Goal: Task Accomplishment & Management: Complete application form

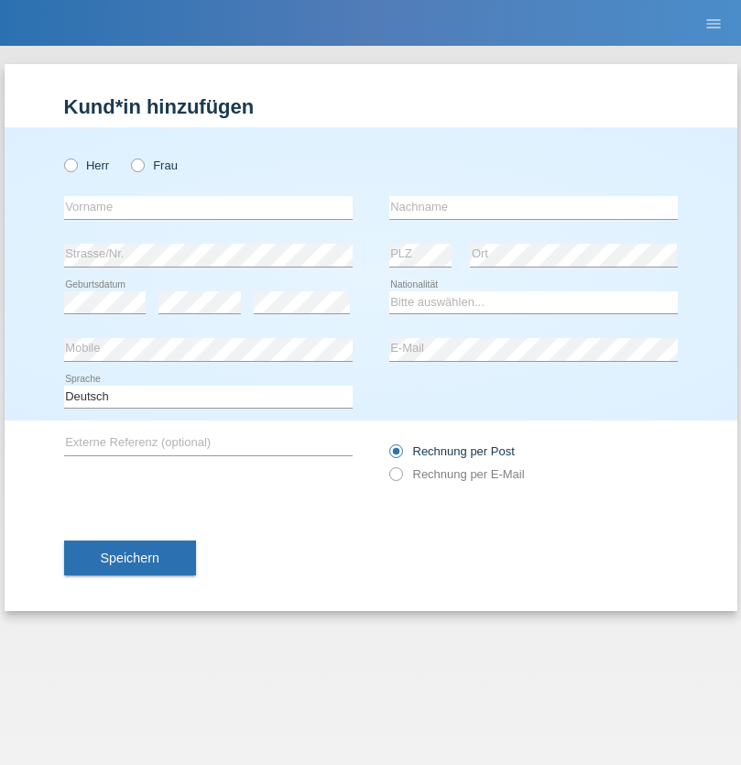
radio input "true"
click at [208, 207] on input "text" at bounding box center [208, 207] width 289 height 23
type input "Patrice alane"
click at [533, 207] on input "text" at bounding box center [533, 207] width 289 height 23
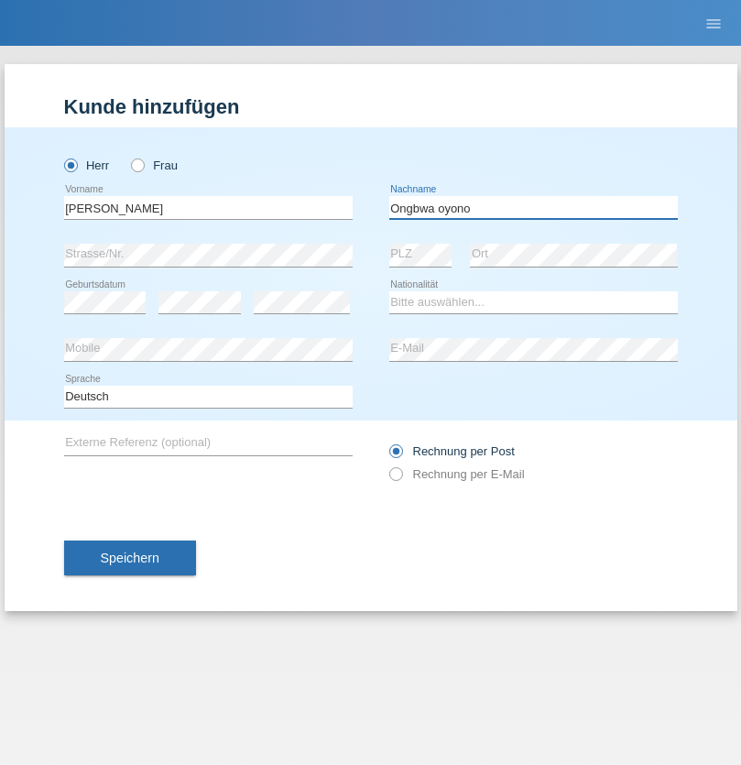
type input "Ongbwa oyono"
select select "CH"
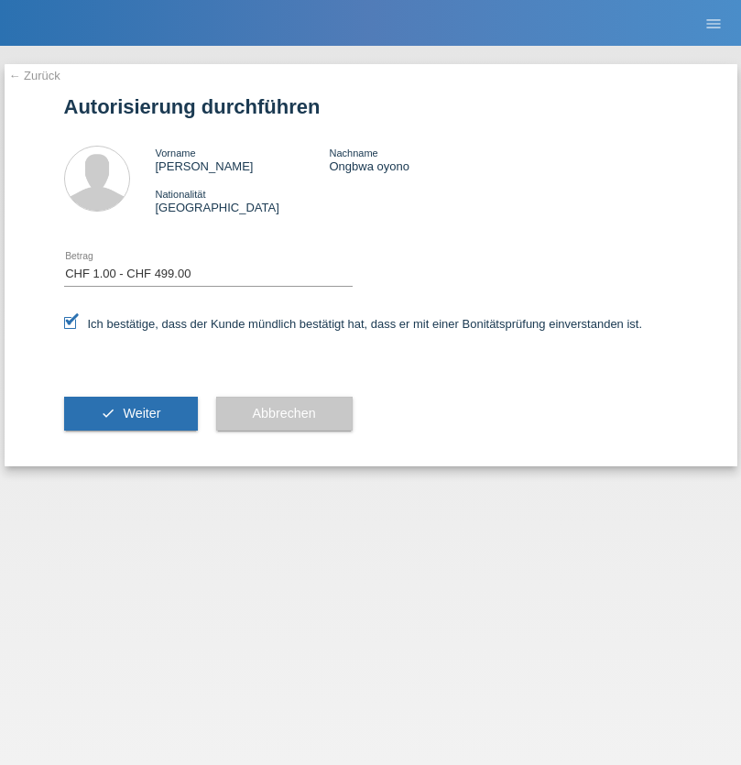
select select "1"
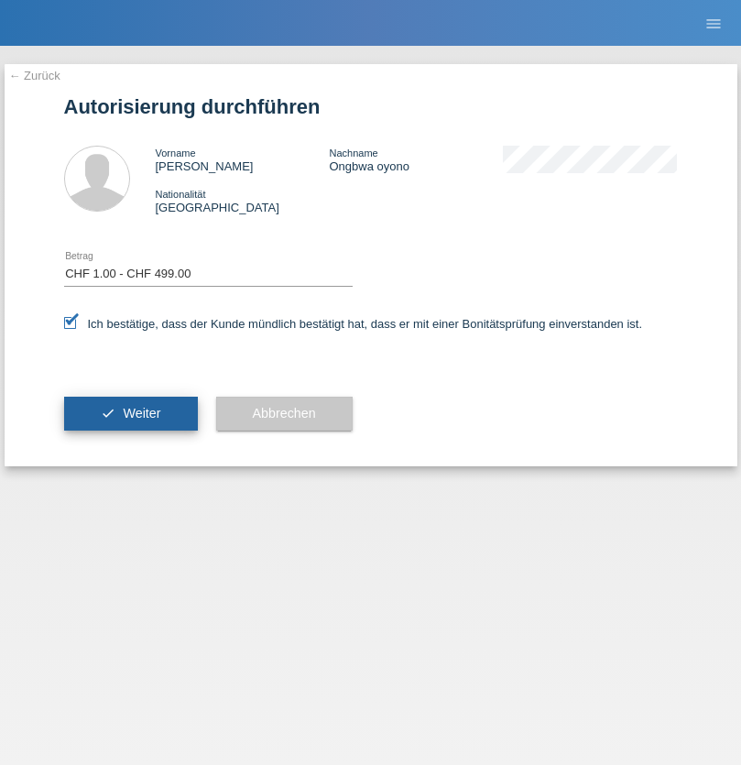
click at [130, 413] on span "Weiter" at bounding box center [142, 413] width 38 height 15
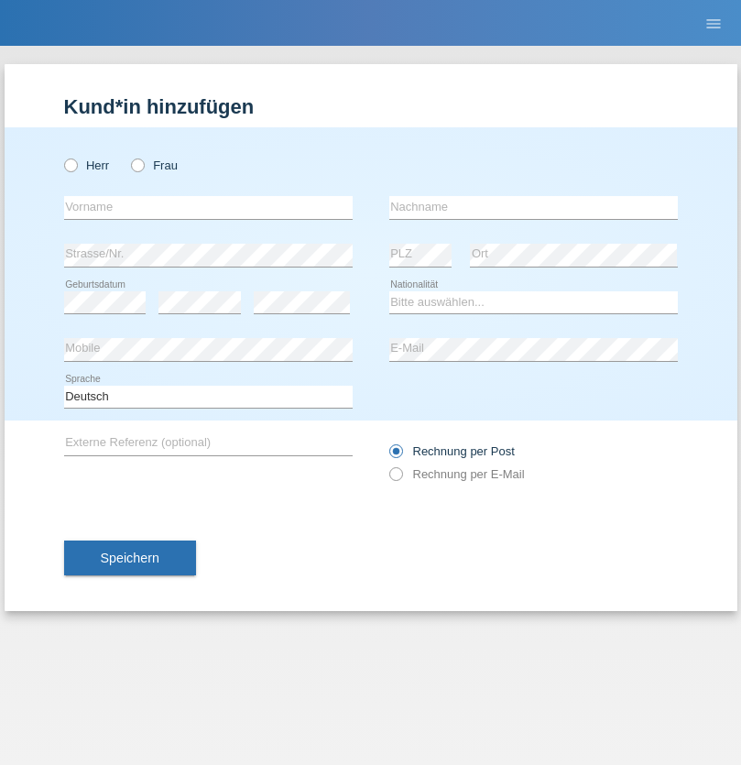
radio input "true"
click at [208, 207] on input "text" at bounding box center [208, 207] width 289 height 23
type input "Mevlon"
click at [533, 207] on input "text" at bounding box center [533, 207] width 289 height 23
type input "Krasniqi"
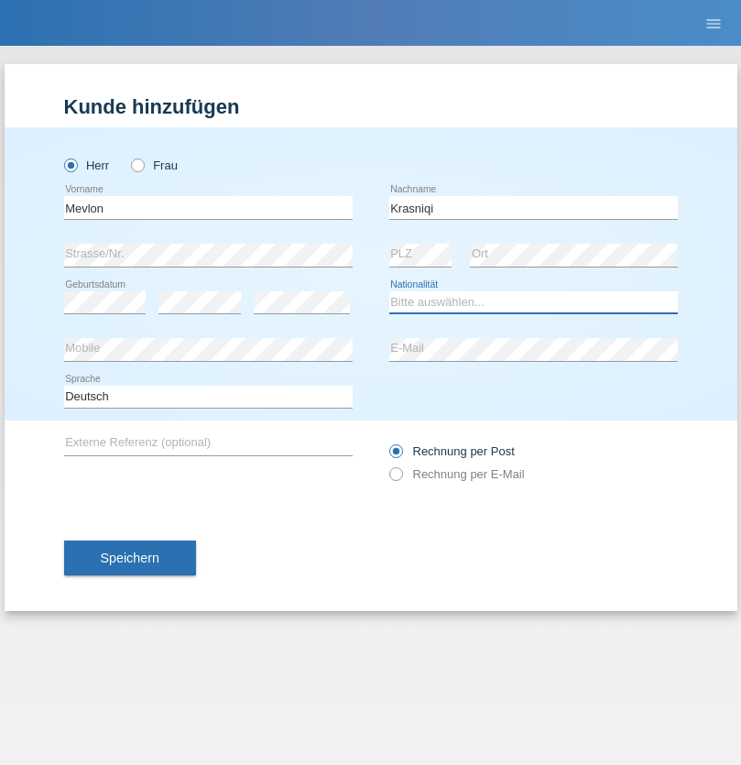
select select "XK"
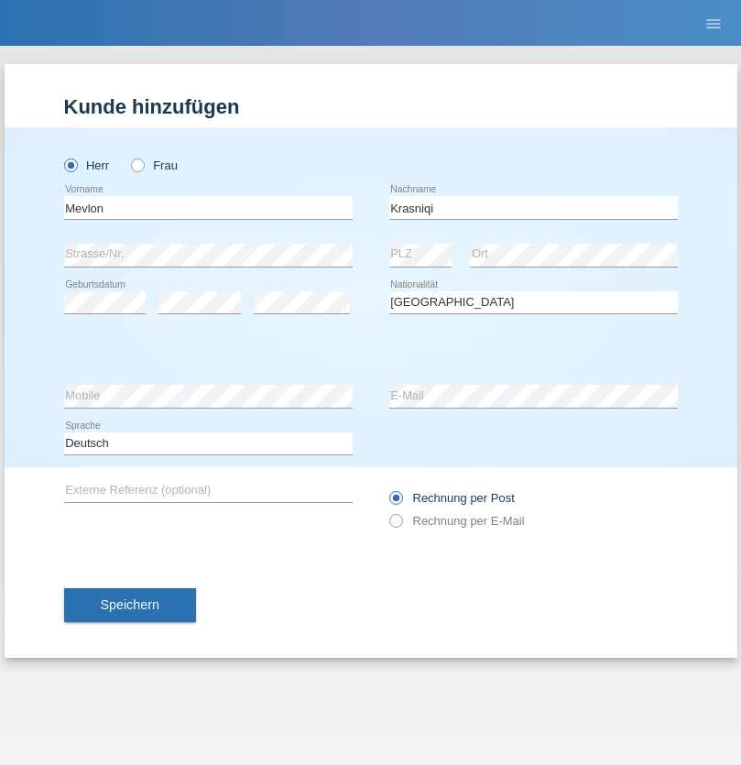
select select "C"
select select "17"
select select "10"
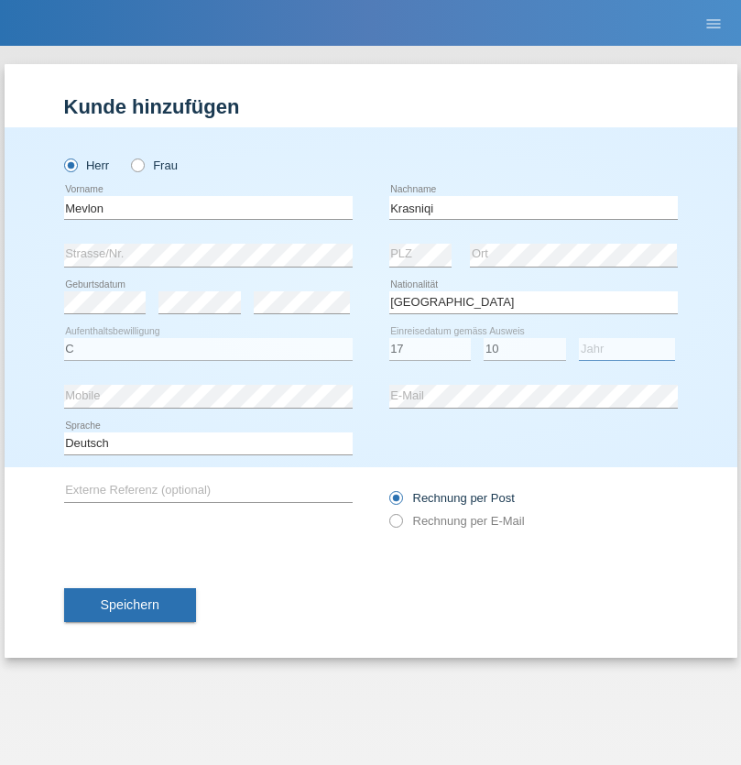
select select "2020"
